Goal: Find specific page/section: Find specific page/section

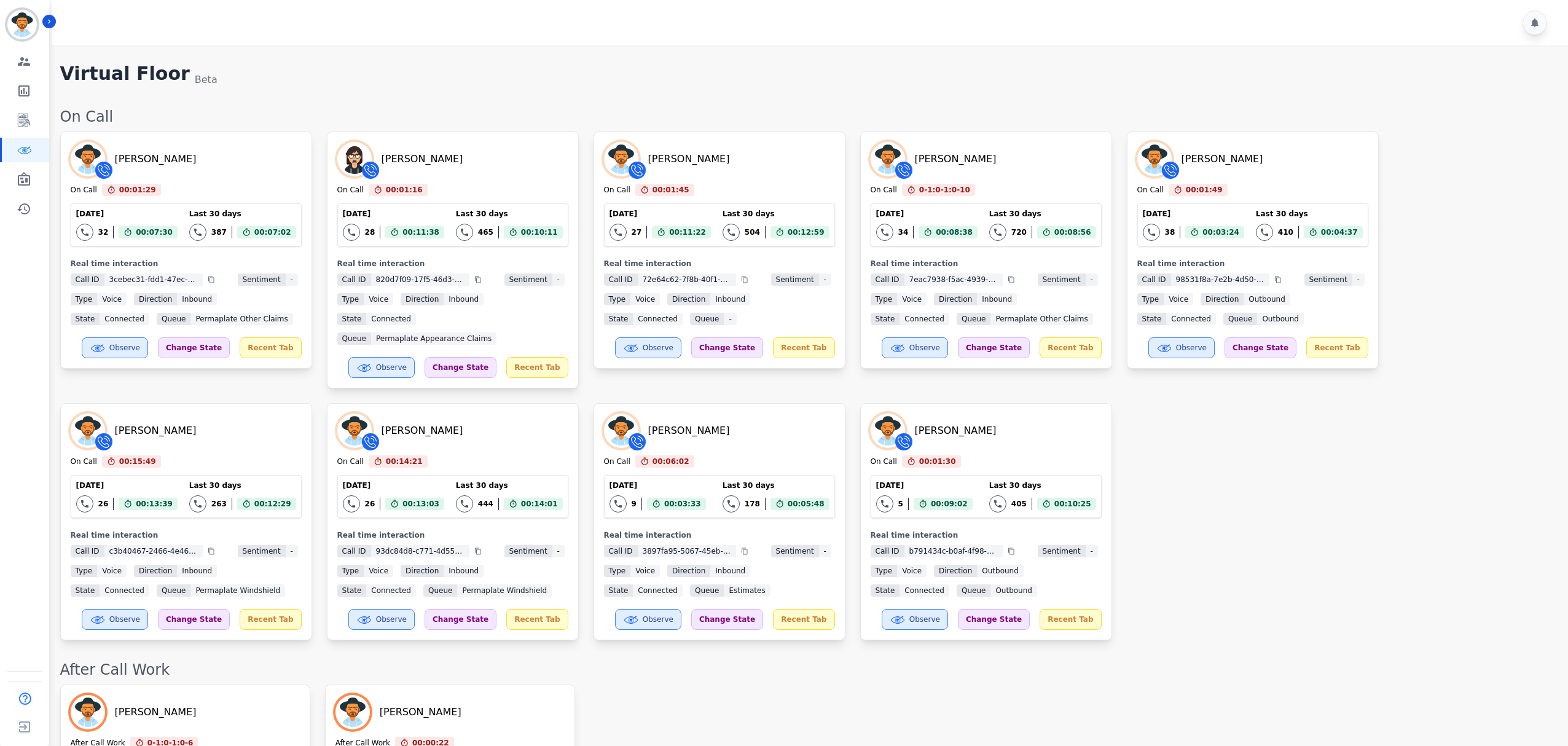
scroll to position [799, 0]
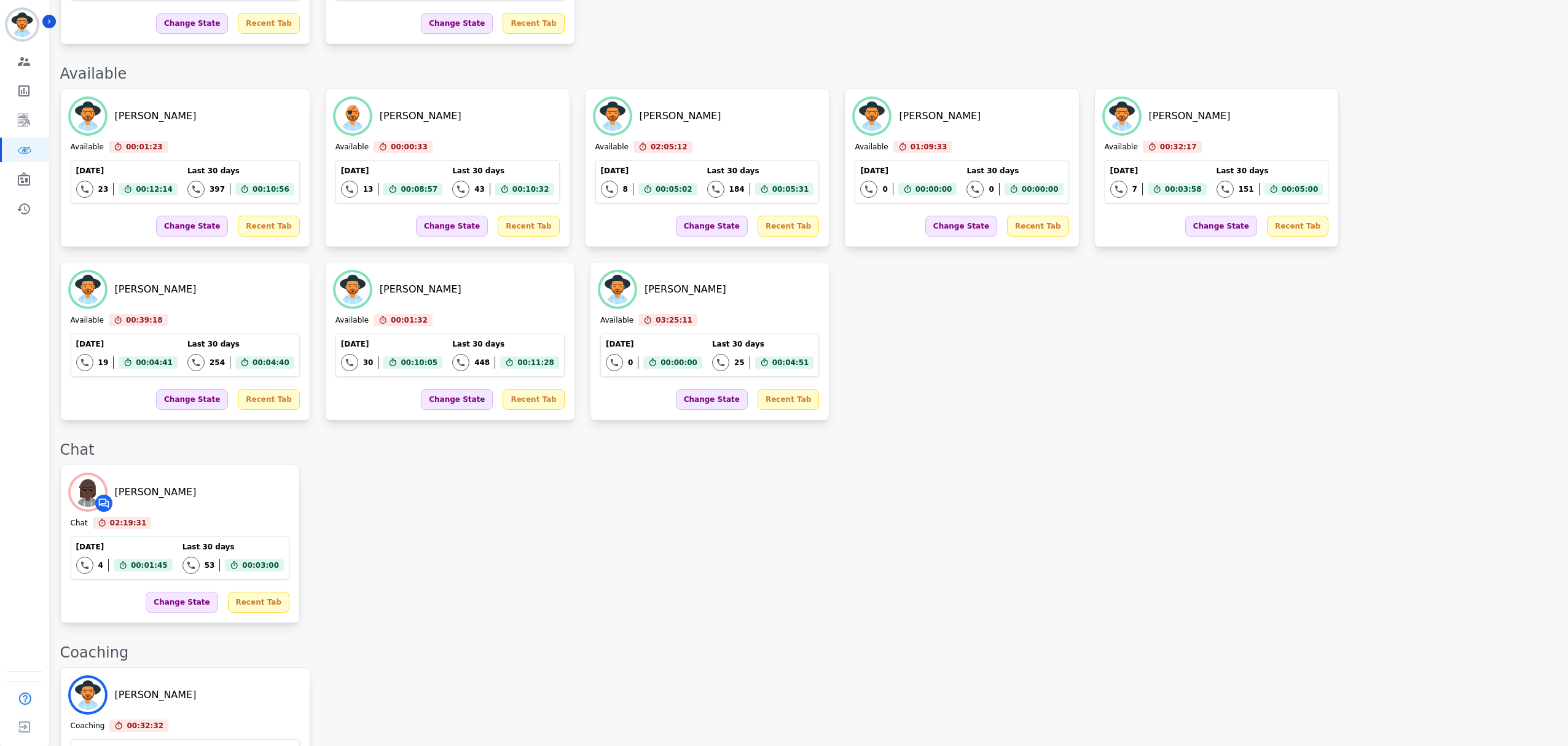
drag, startPoint x: 833, startPoint y: 401, endPoint x: 833, endPoint y: 408, distance: 7.0
click at [833, 408] on div "On Call [PERSON_NAME] On Call 00:01:29 Current State: On Call [DATE] 32 Total i…" at bounding box center [808, 559] width 1496 height 2503
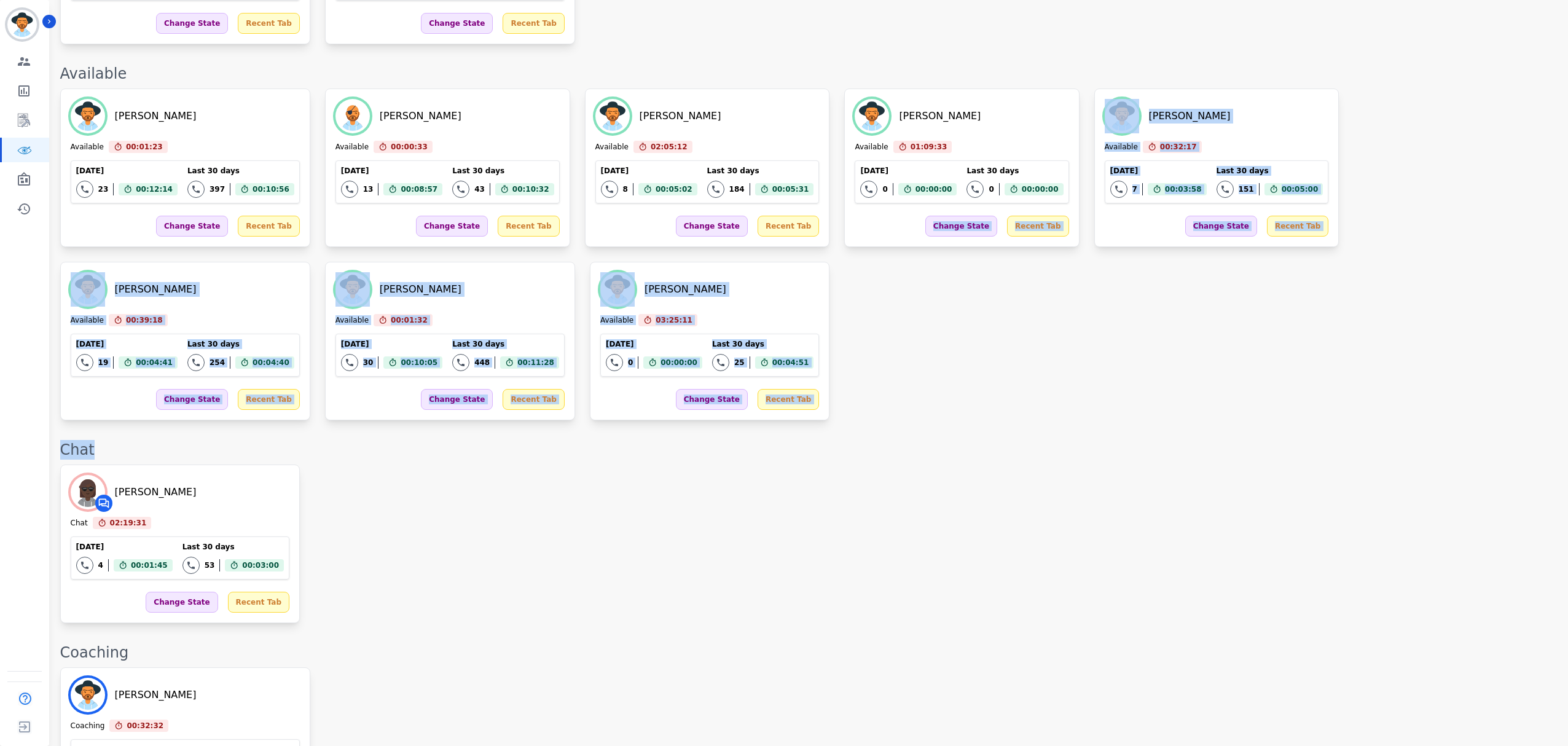
scroll to position [877, 0]
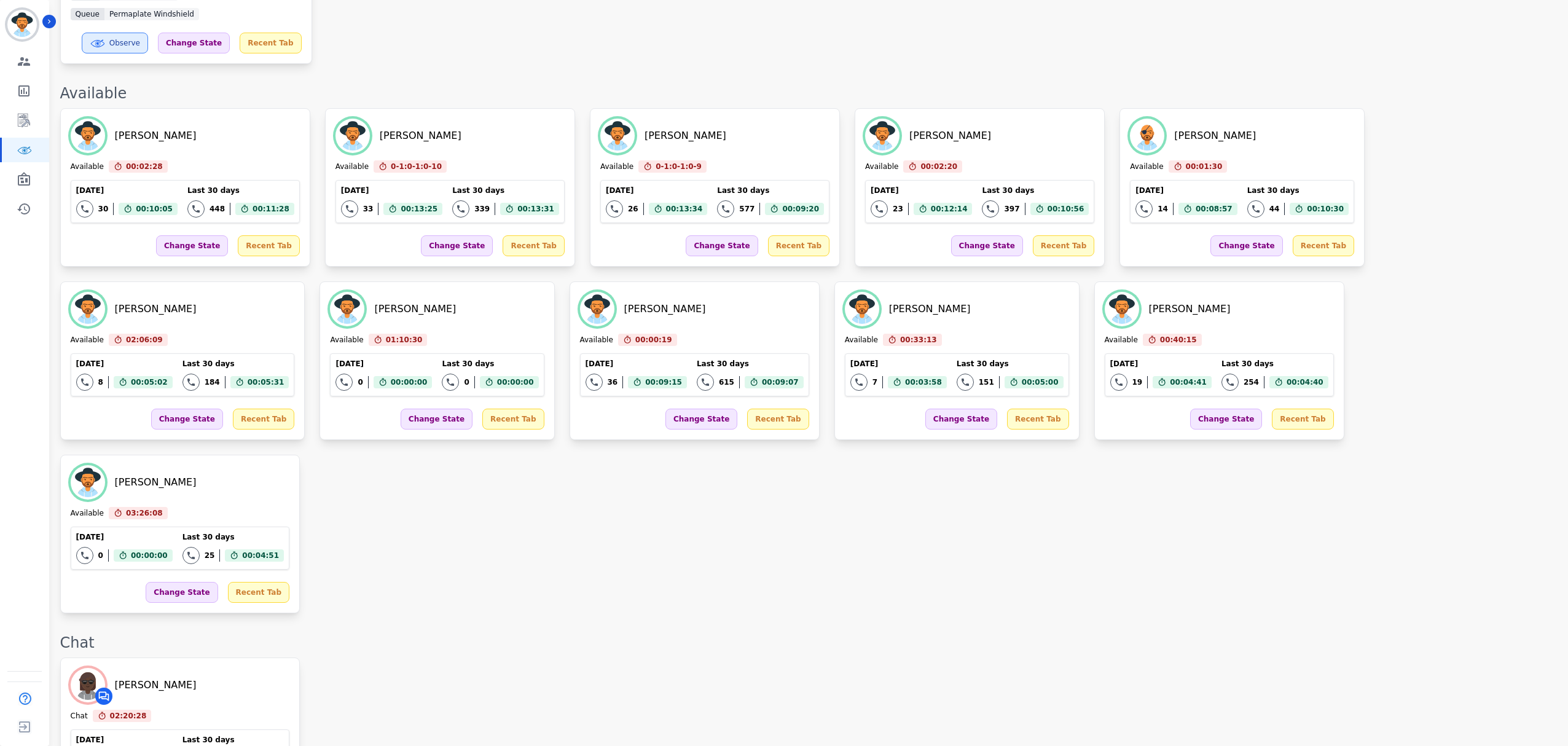
click at [961, 658] on div "[PERSON_NAME] Chat 02:20:28 Current State: Chat [DATE] 4 Total interactions cou…" at bounding box center [808, 737] width 1496 height 158
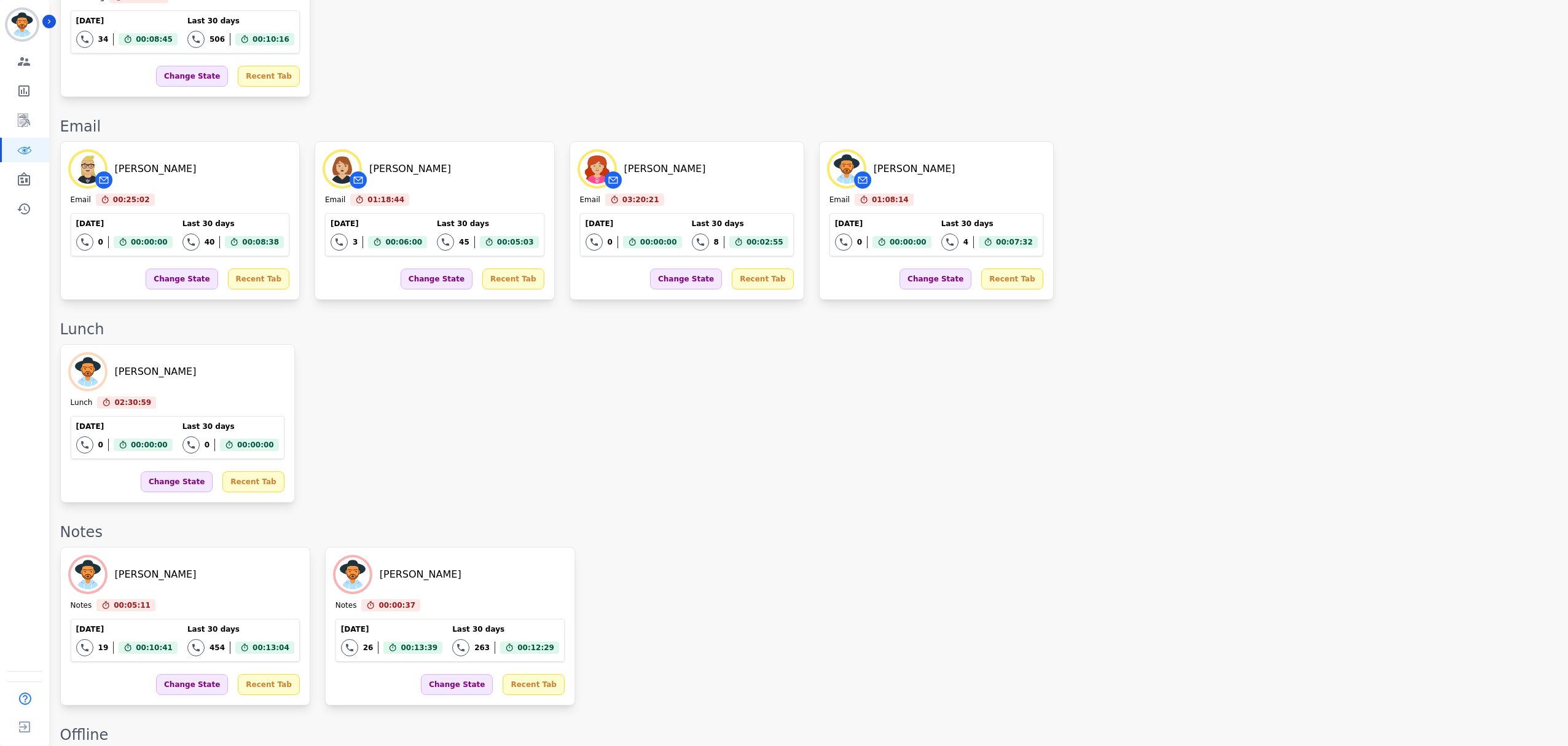
click at [727, 547] on div "[PERSON_NAME] Notes 00:05:11 Current State: Notes [DATE] 19 Total interactions …" at bounding box center [808, 626] width 1496 height 158
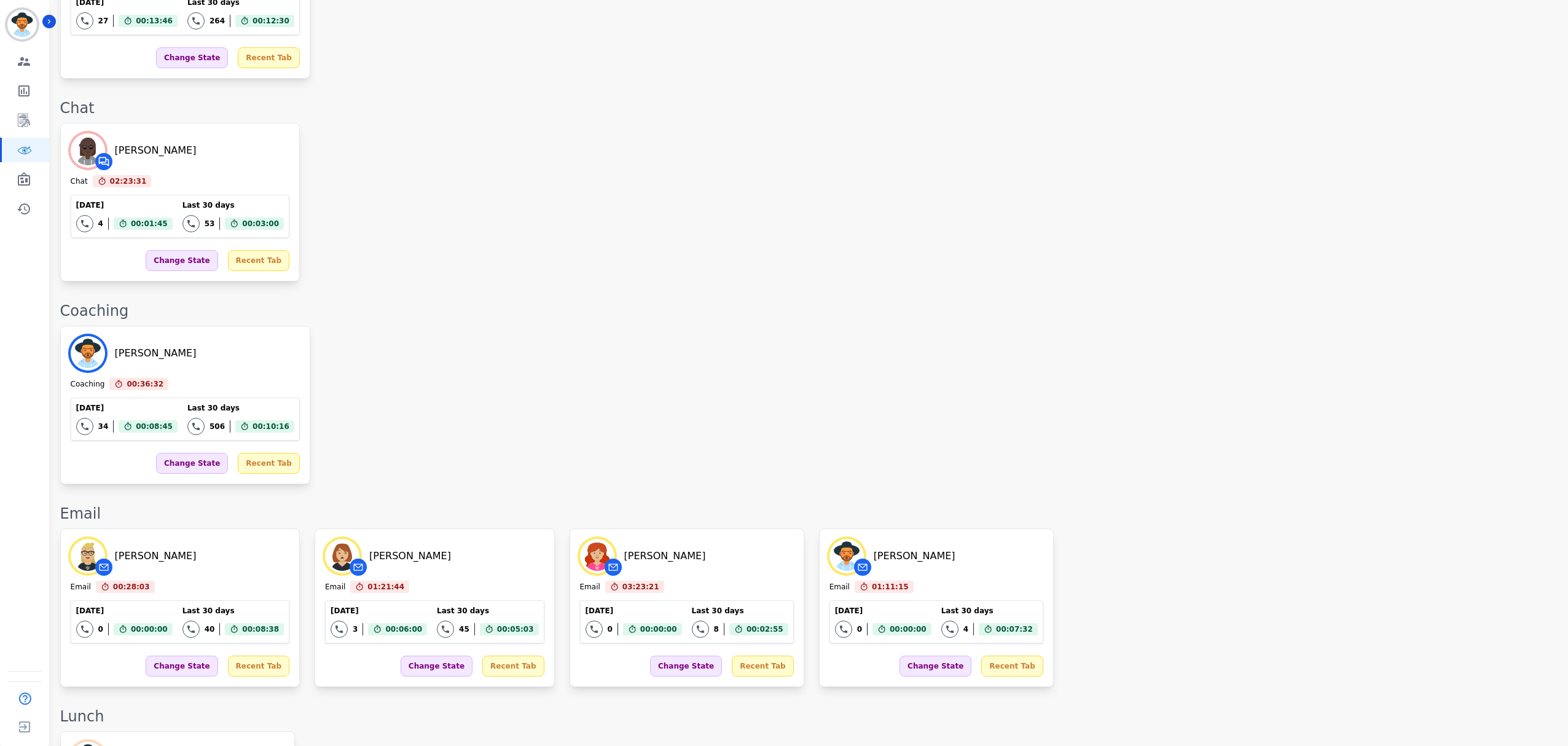
scroll to position [1721, 0]
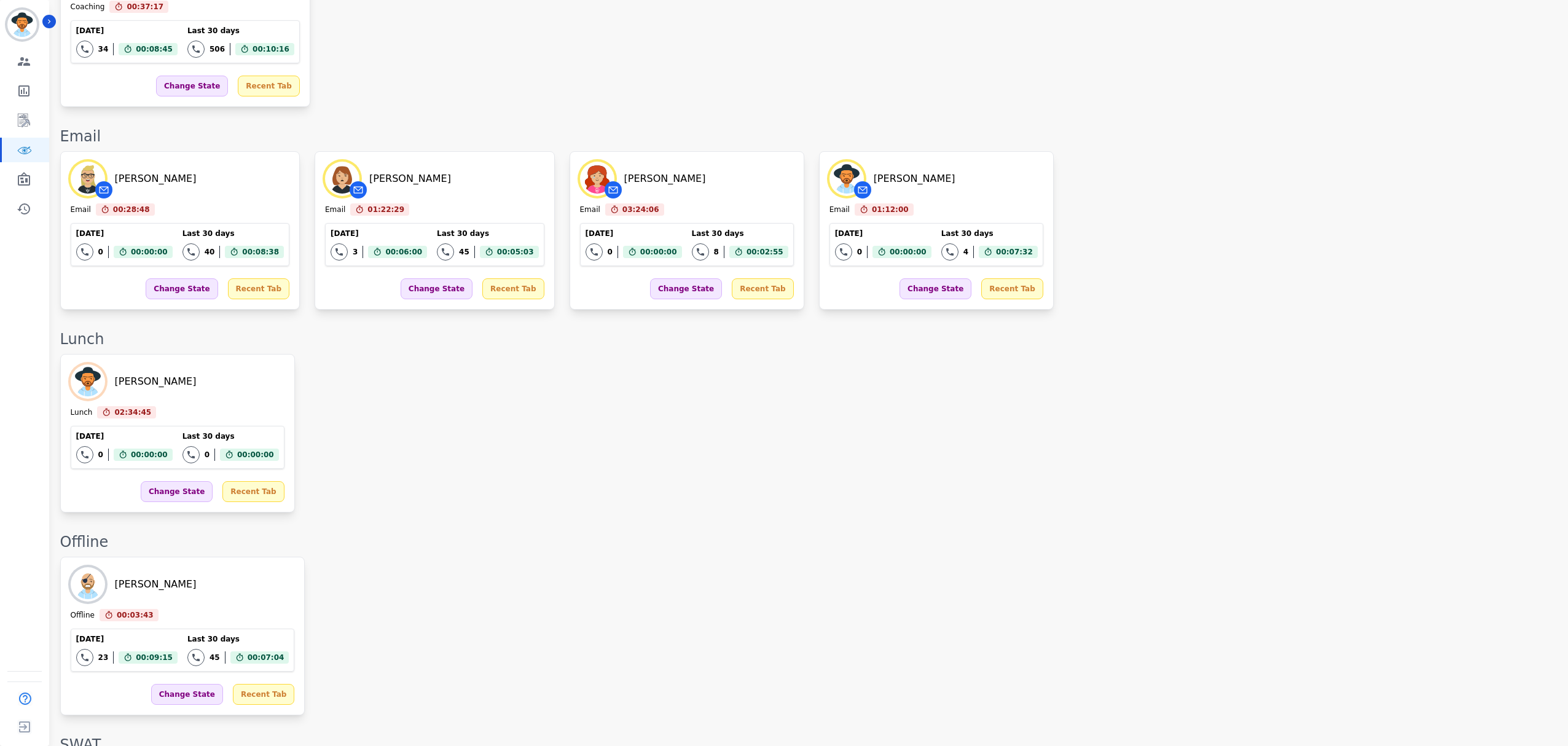
click at [387, 19] on div "[PERSON_NAME] Coaching 00:37:17 Current State: Coaching [DATE] 34 Total interac…" at bounding box center [808, 28] width 1496 height 158
click at [495, 490] on div "[PERSON_NAME] Lunch 02:34:45 Current State: Lunch [DATE] 0 Total interactions c…" at bounding box center [808, 433] width 1496 height 158
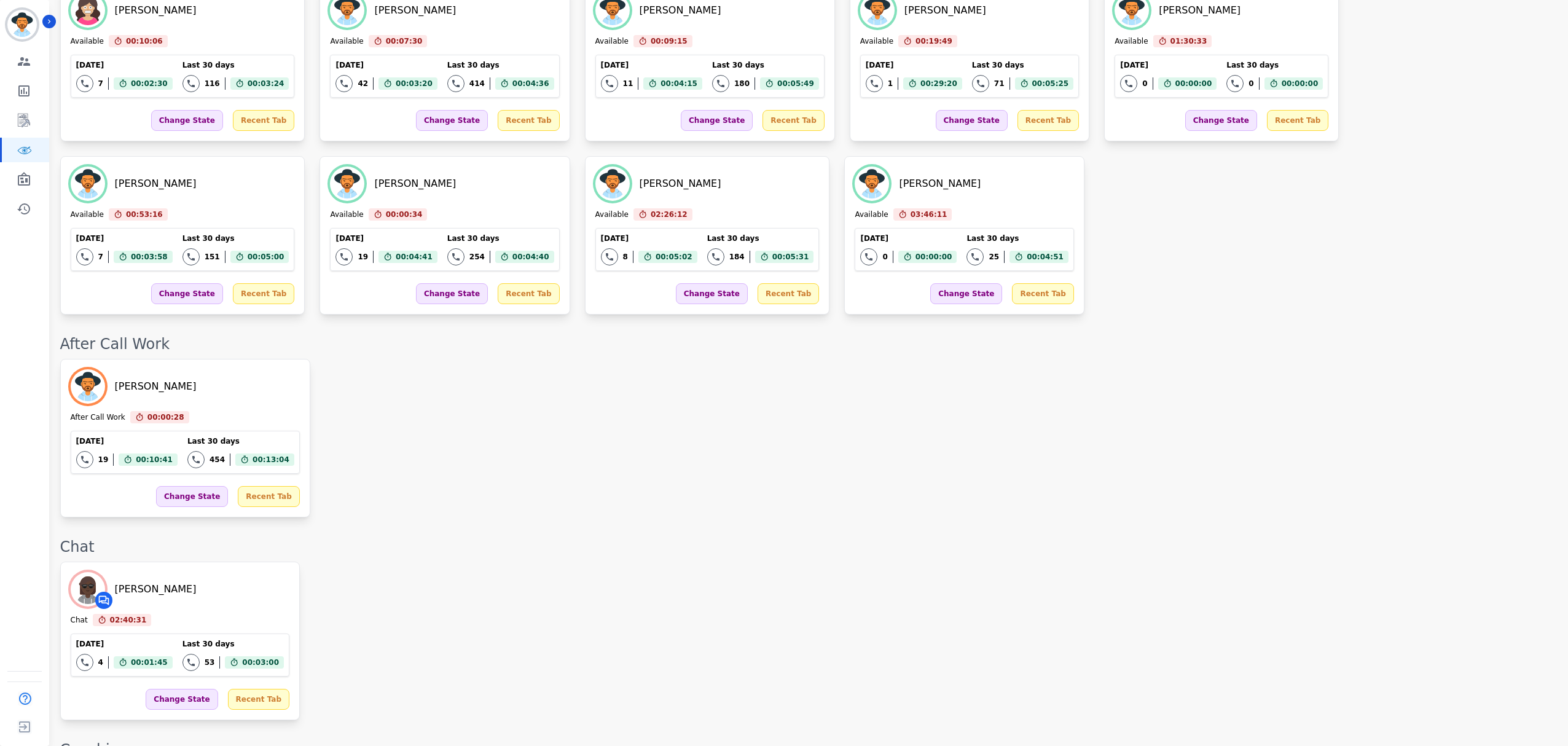
scroll to position [983, 0]
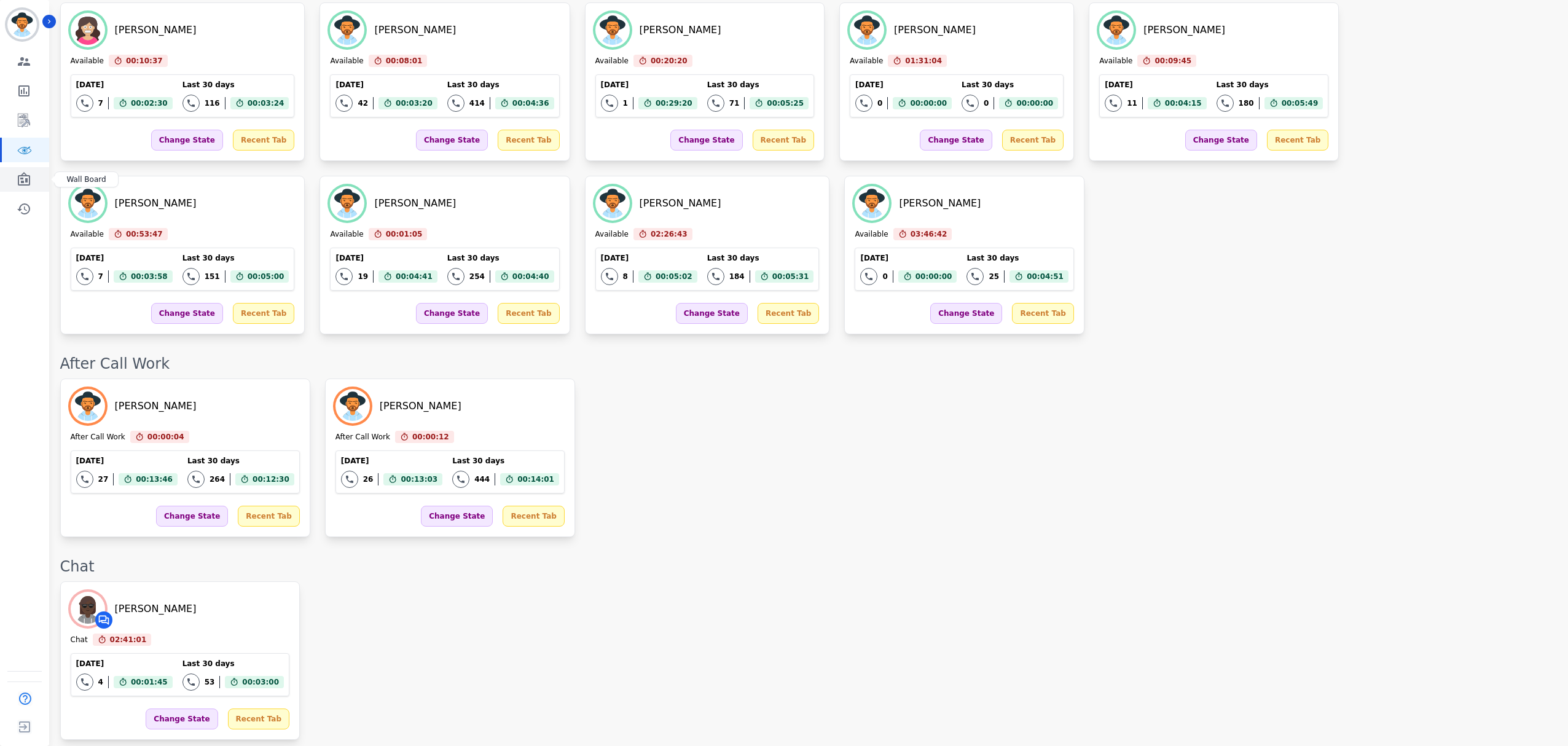
click at [15, 180] on link "Sidebar" at bounding box center [26, 179] width 47 height 25
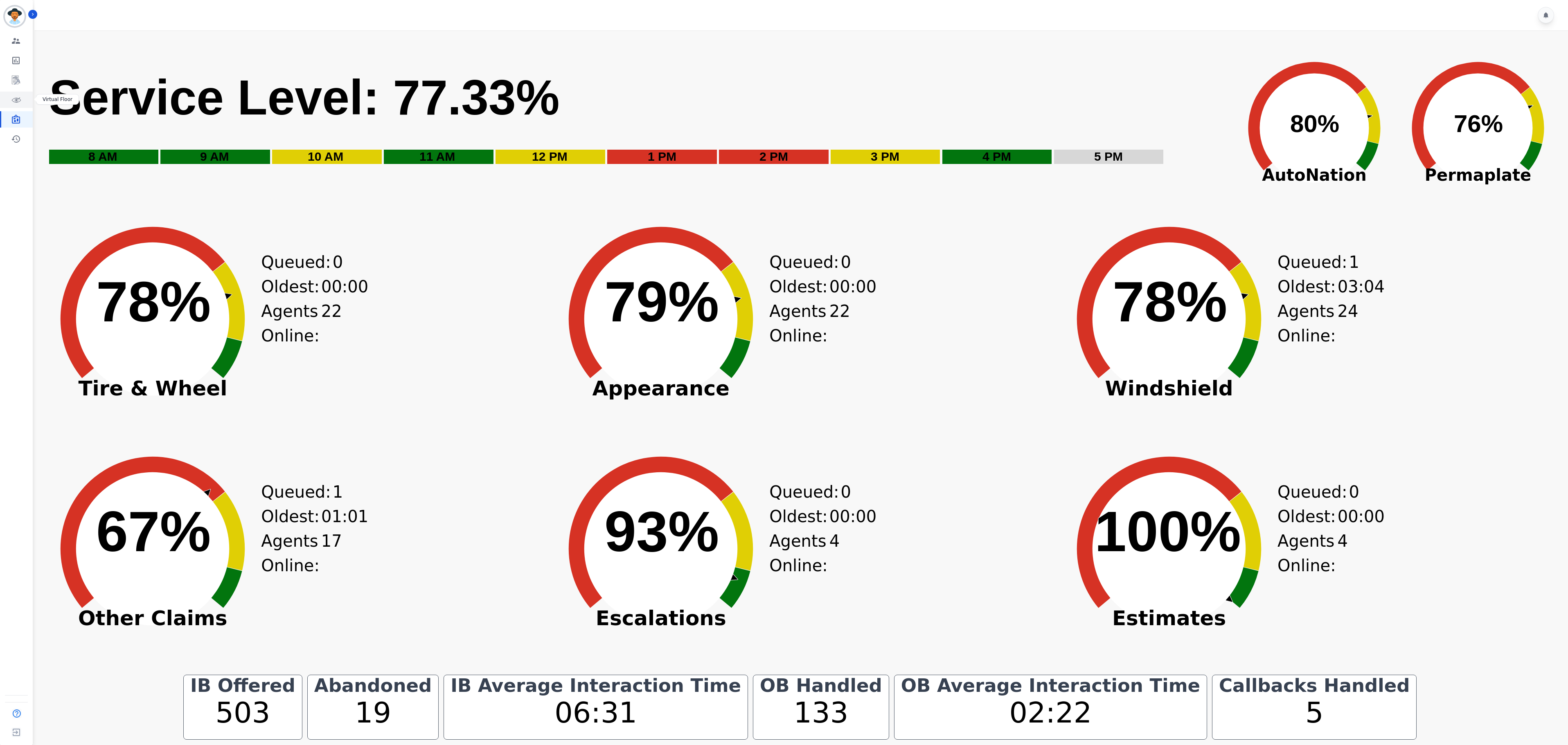
click at [7, 100] on link "Sidebar" at bounding box center [17, 99] width 32 height 16
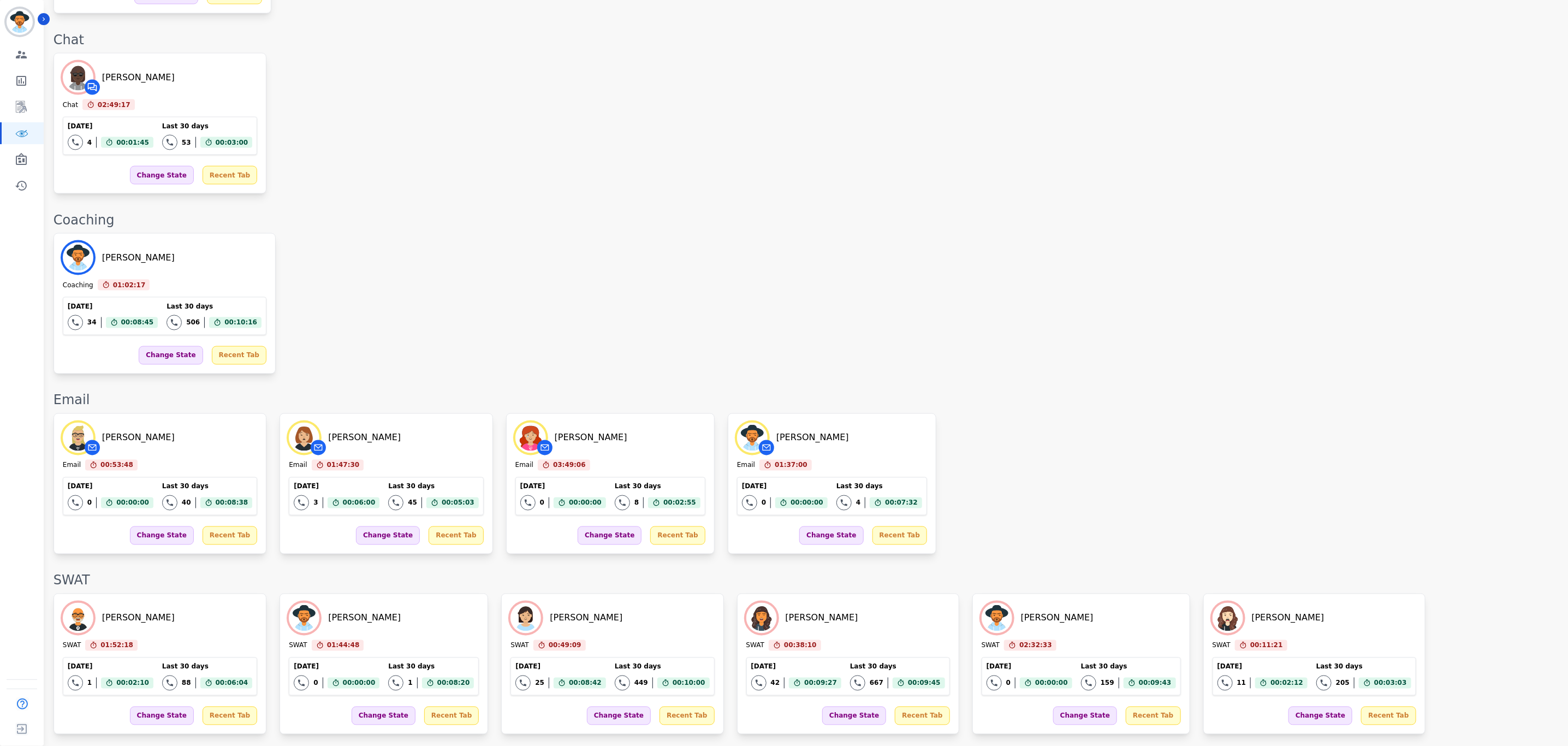
scroll to position [1431, 0]
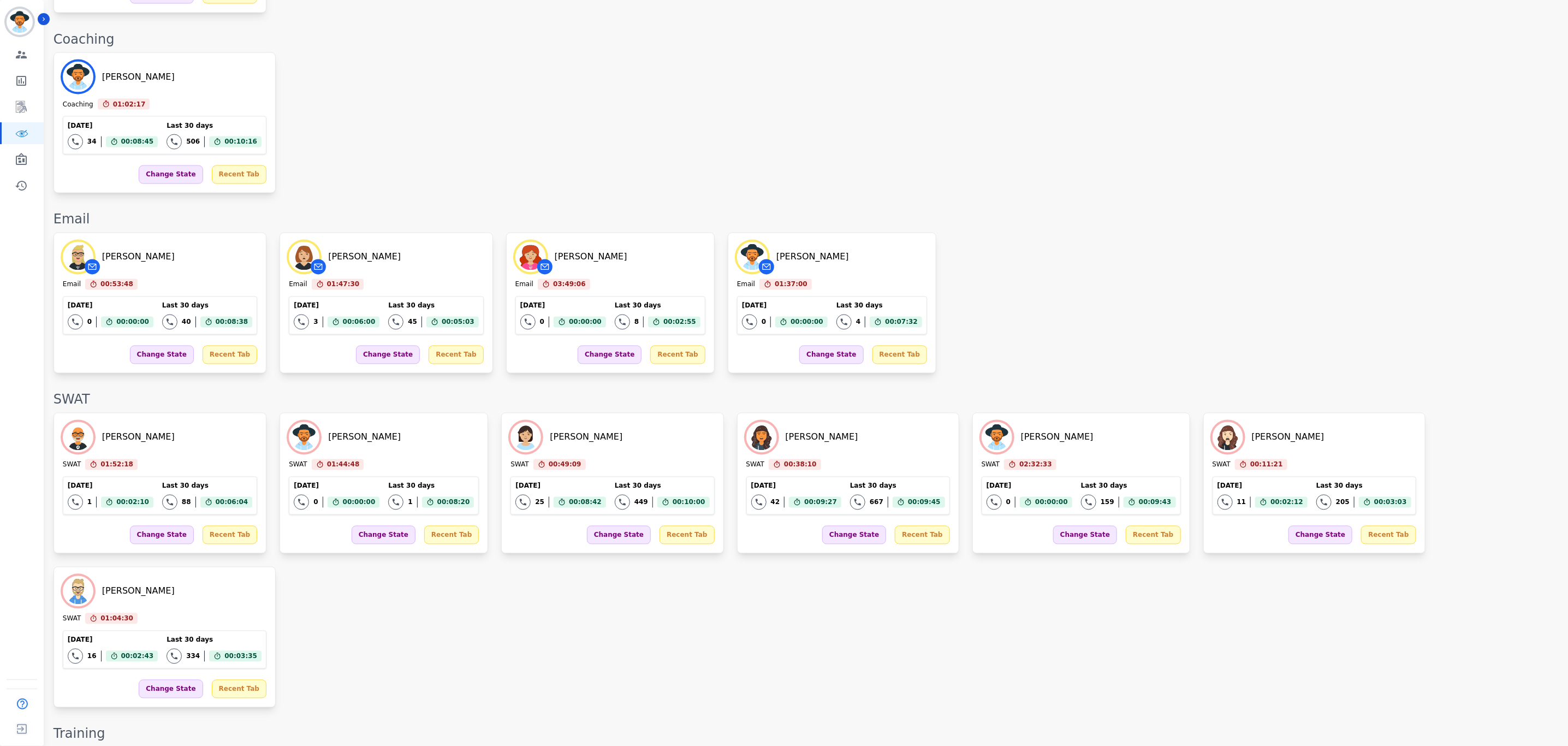
click at [656, 174] on div "[PERSON_NAME] Coaching 01:02:17 Current State: Coaching [DATE] 34 Total interac…" at bounding box center [805, 123] width 1504 height 140
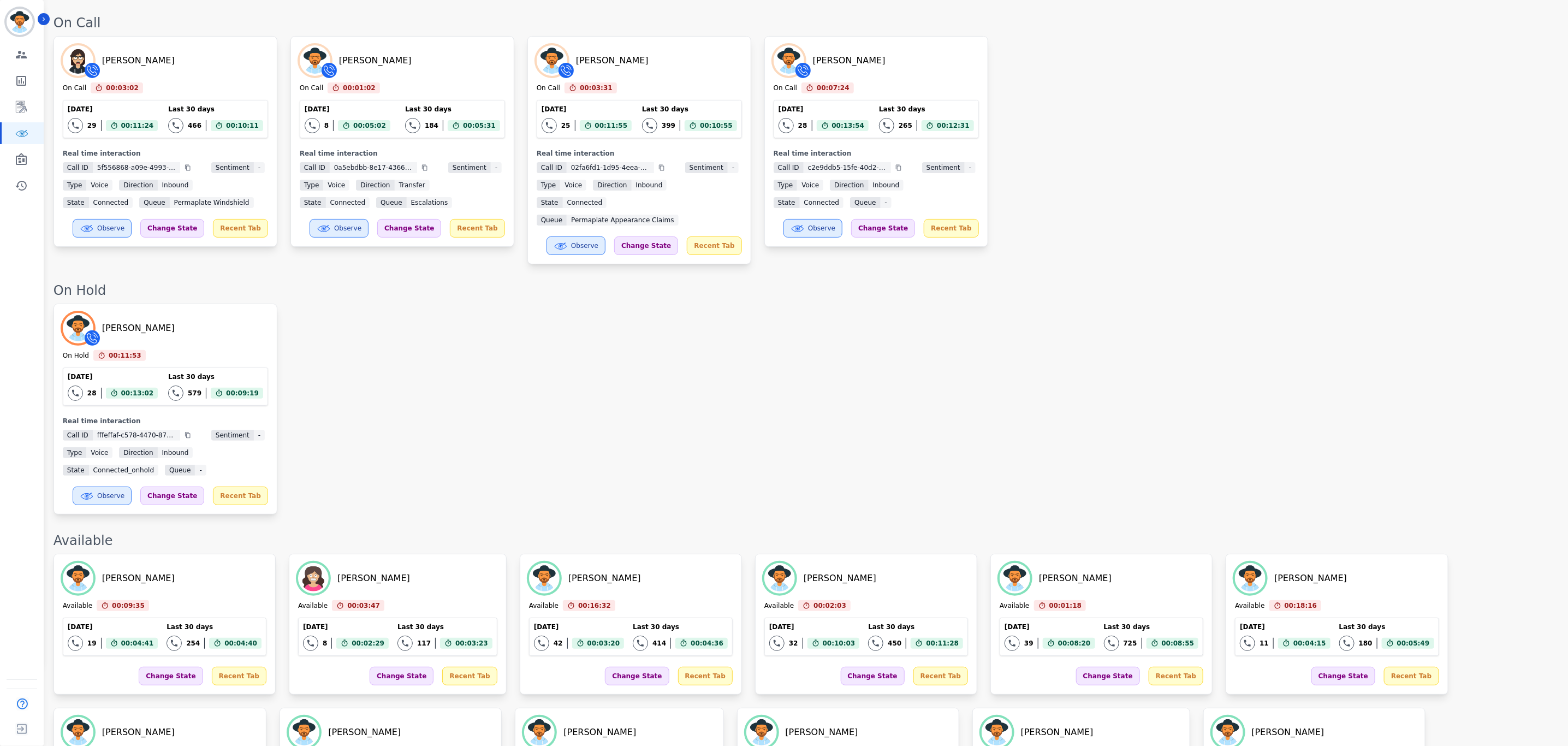
scroll to position [0, 0]
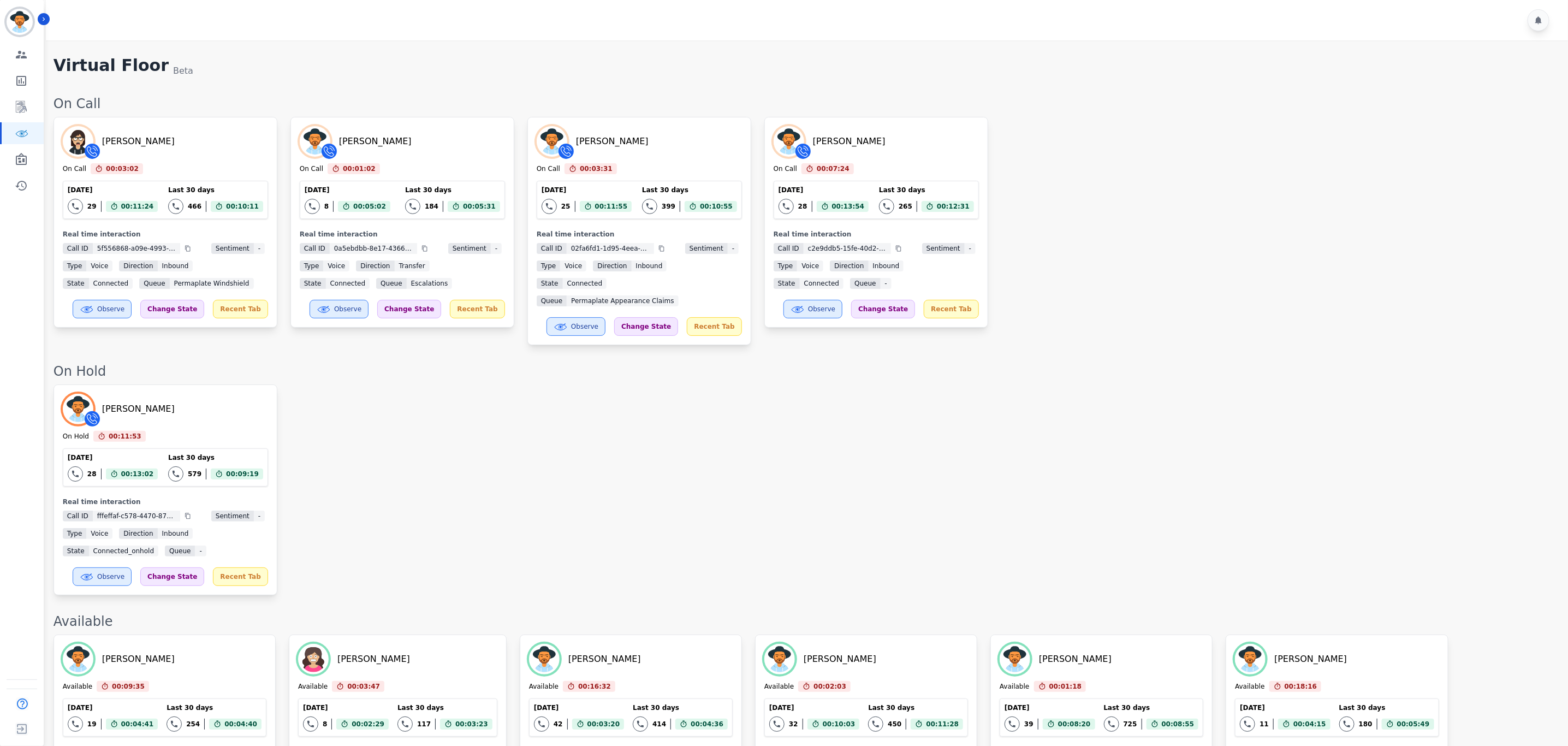
click at [1191, 384] on div "[PERSON_NAME] On Hold 00:11:53 Current State: On Hold [DATE] 28 Total interacti…" at bounding box center [805, 490] width 1504 height 211
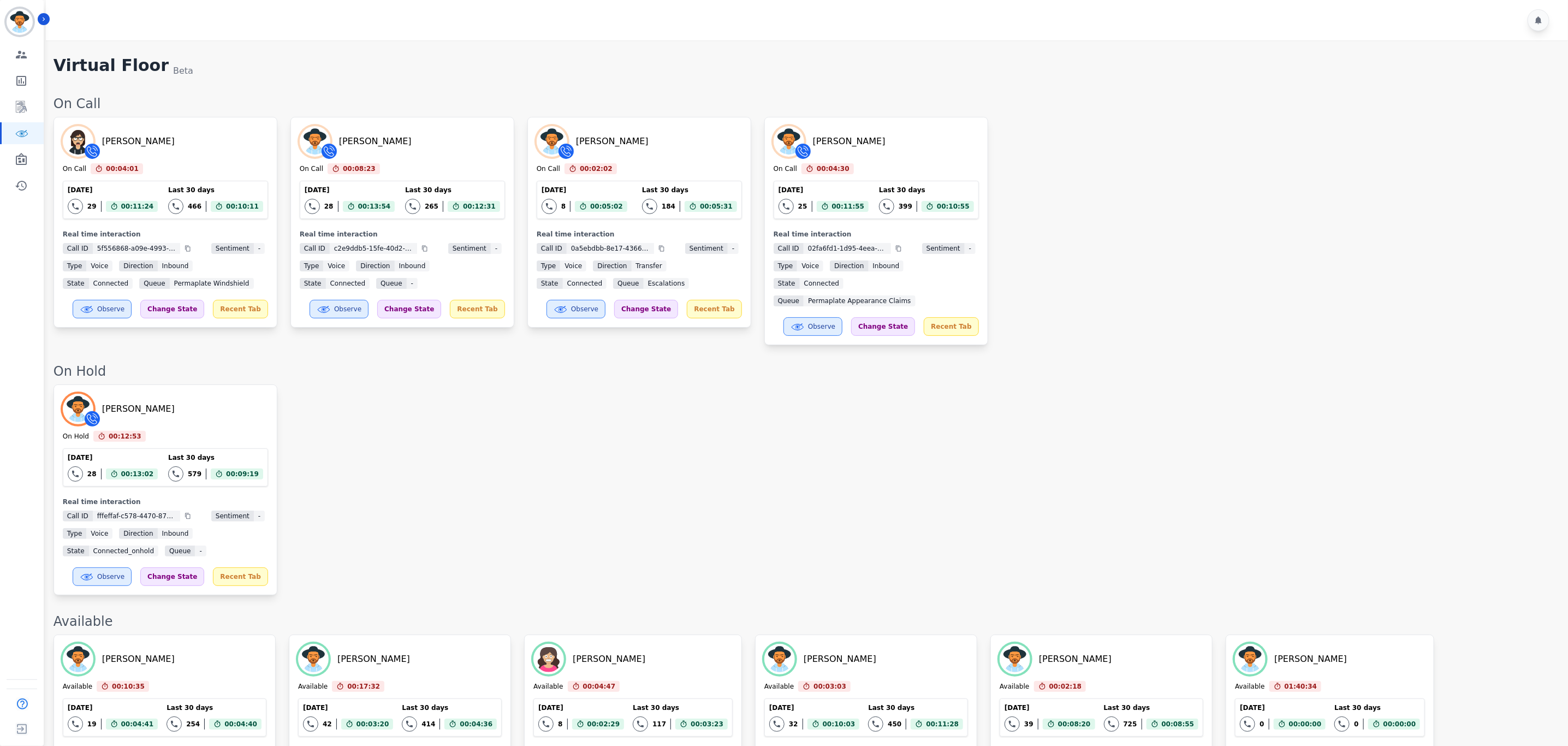
click at [752, 467] on div "[PERSON_NAME] On Hold 00:12:53 Current State: On Hold [DATE] 28 Total interacti…" at bounding box center [805, 490] width 1504 height 211
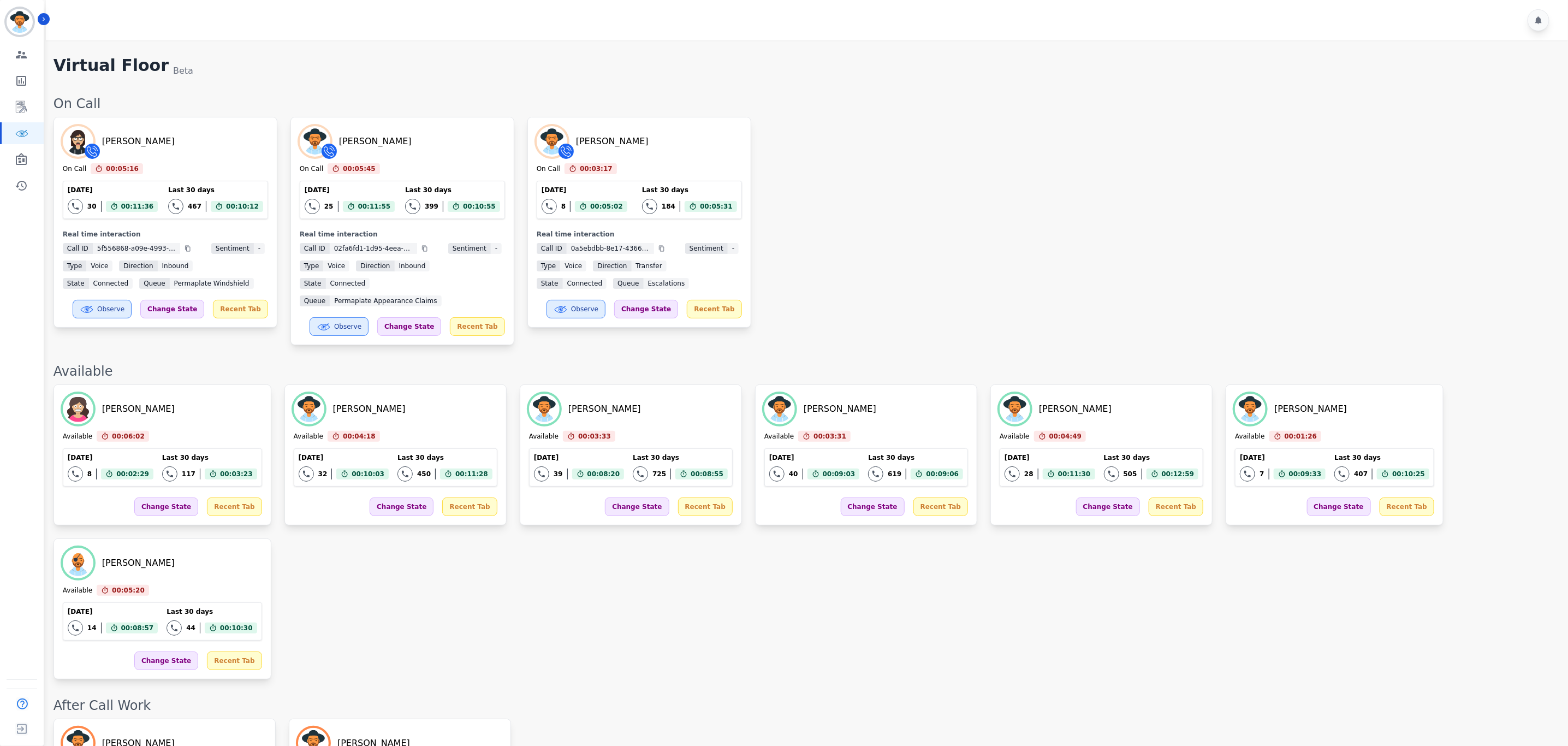
drag, startPoint x: 1409, startPoint y: 155, endPoint x: 1350, endPoint y: 161, distance: 59.3
click at [1393, 155] on div "[PERSON_NAME] On Call 00:05:16 Current State: On Call [DATE] 30 Total interacti…" at bounding box center [805, 231] width 1504 height 228
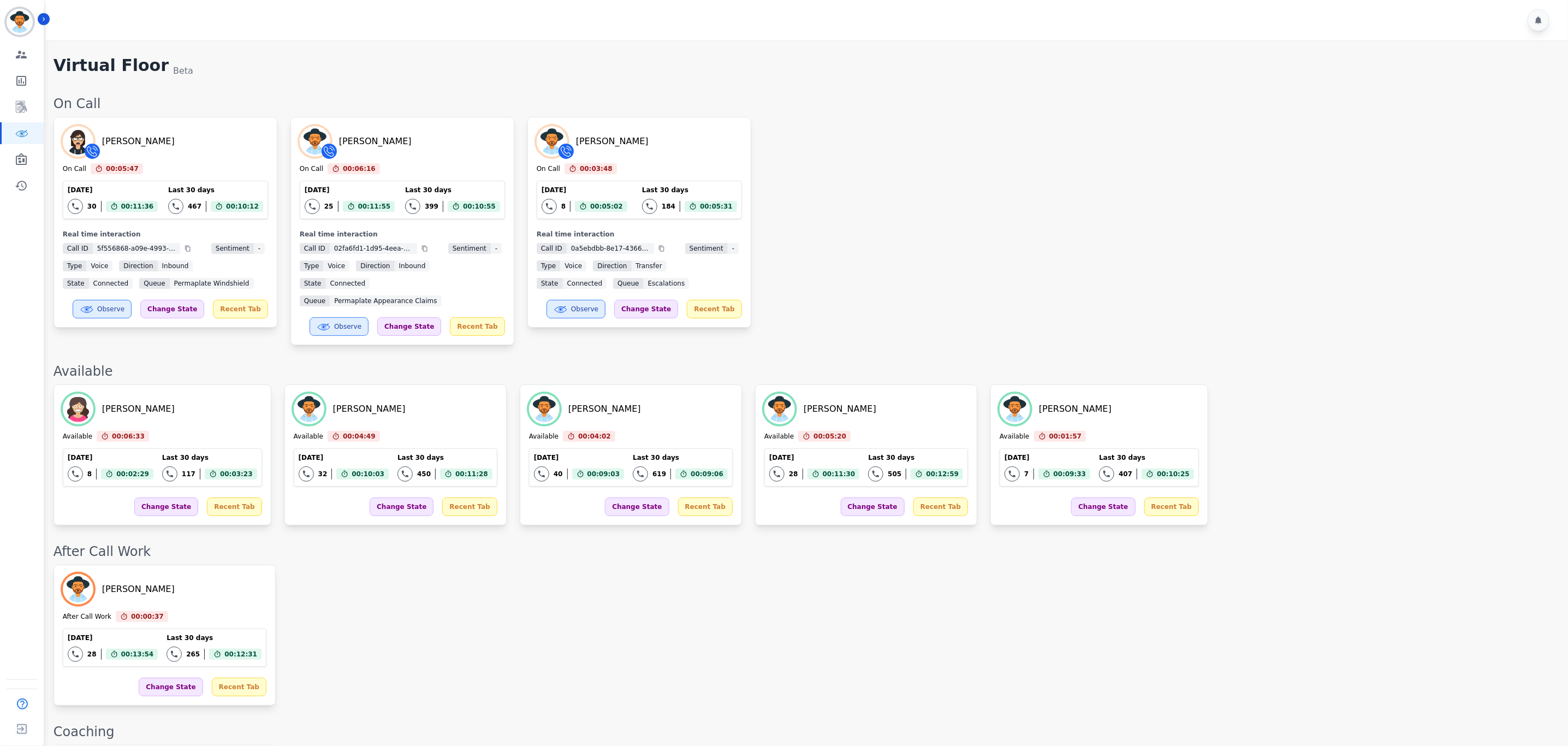
click at [903, 169] on div "[PERSON_NAME] On Call 00:05:47 Current State: On Call [DATE] 30 Total interacti…" at bounding box center [805, 231] width 1504 height 228
